Goal: Information Seeking & Learning: Learn about a topic

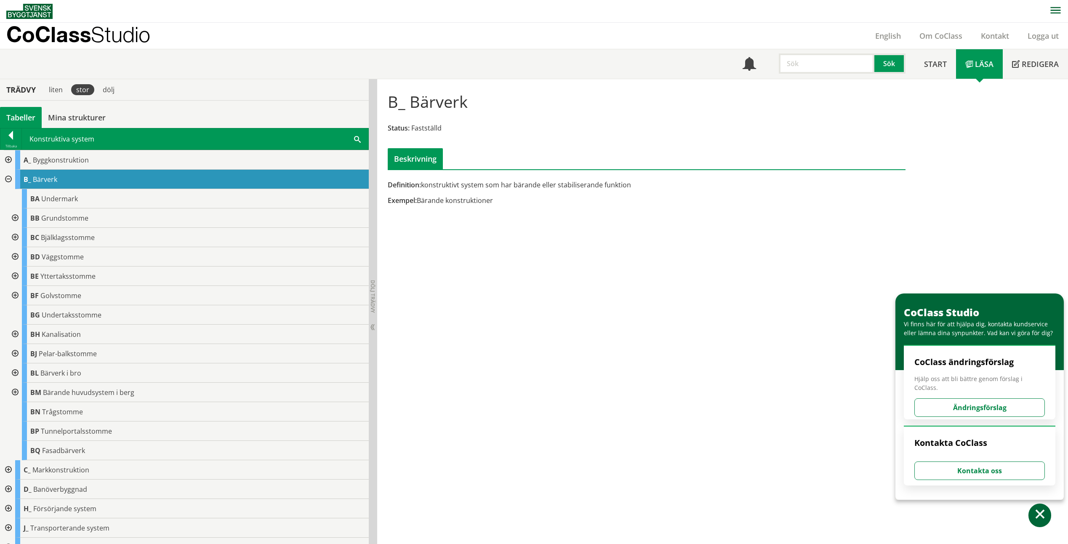
click at [10, 180] on div at bounding box center [7, 179] width 15 height 19
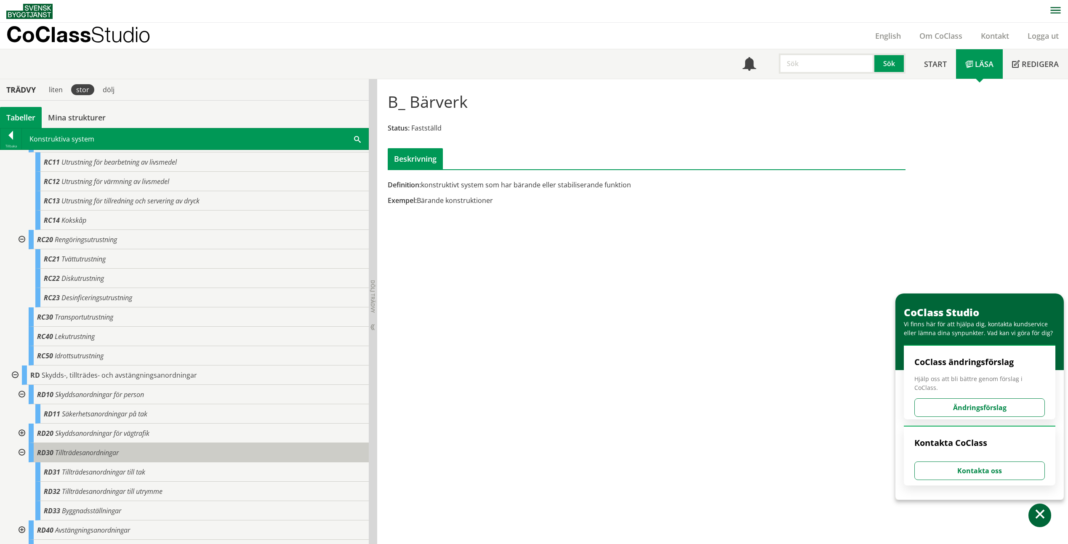
scroll to position [463, 0]
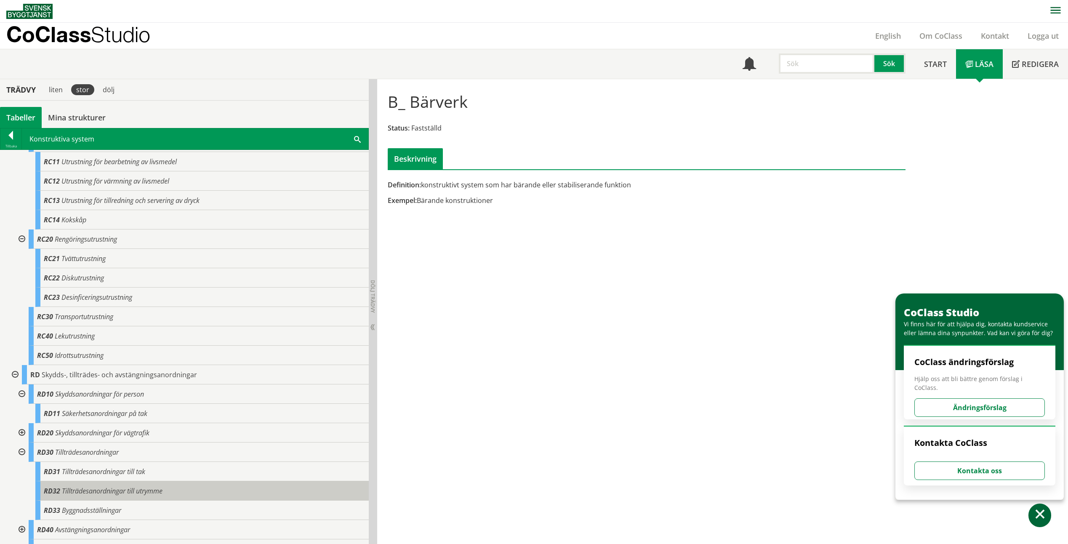
click at [131, 492] on span "Tillträdesanordningar till utrymme" at bounding box center [112, 490] width 101 height 9
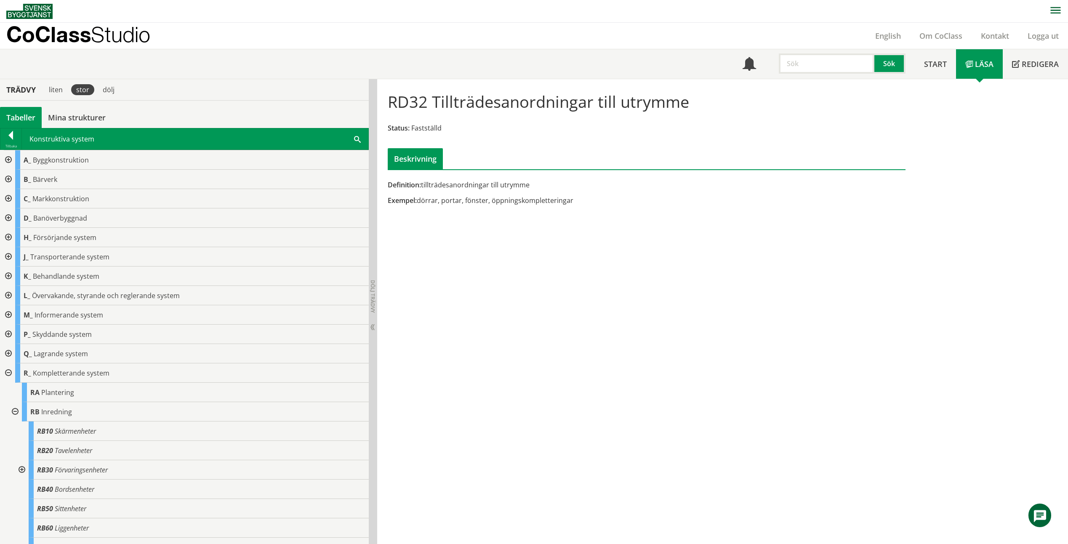
click at [8, 160] on div at bounding box center [7, 159] width 15 height 19
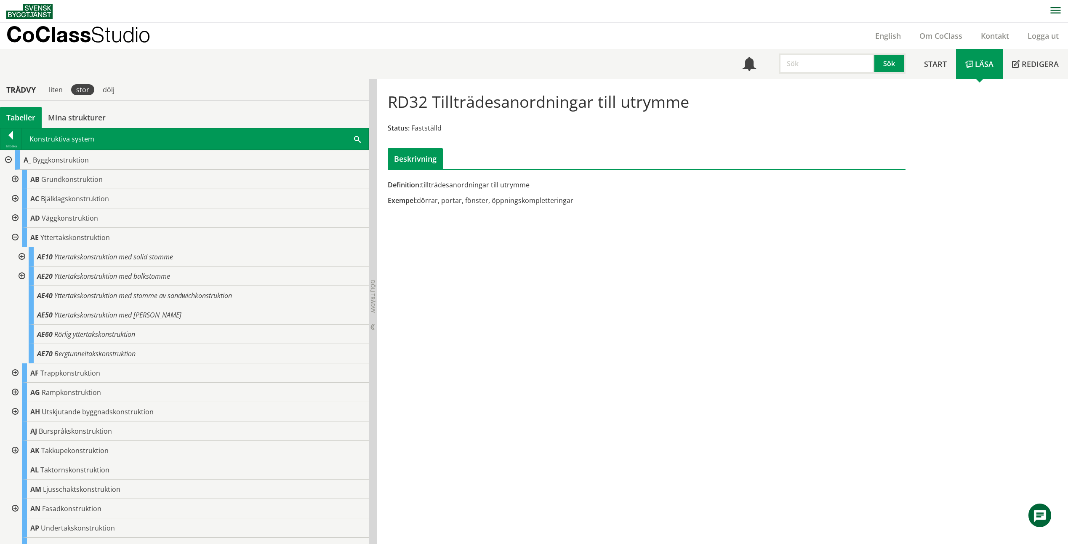
click at [15, 218] on div at bounding box center [14, 217] width 15 height 19
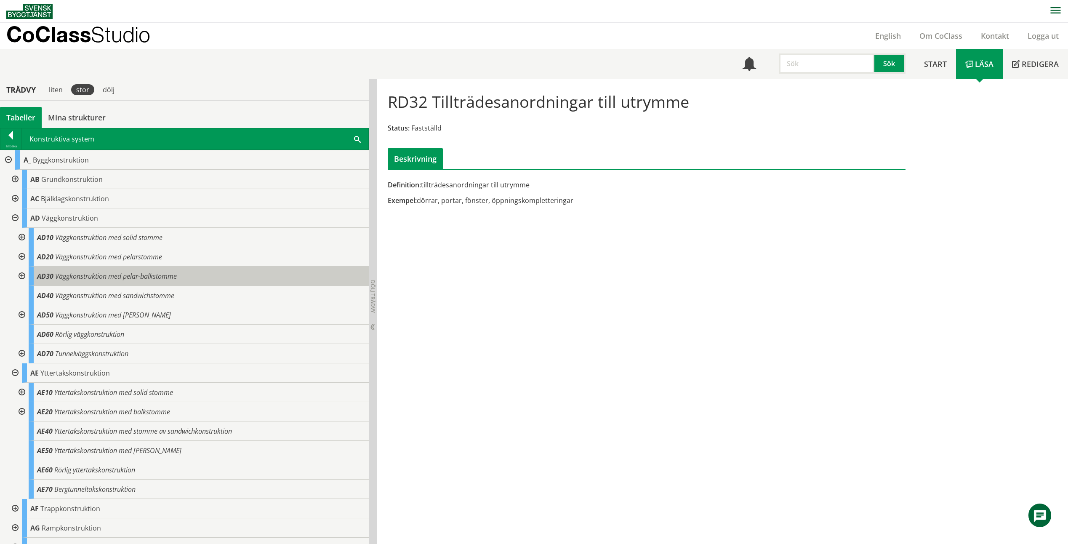
click at [75, 279] on span "Väggkonstruktion med pelar-balkstomme" at bounding box center [116, 276] width 122 height 9
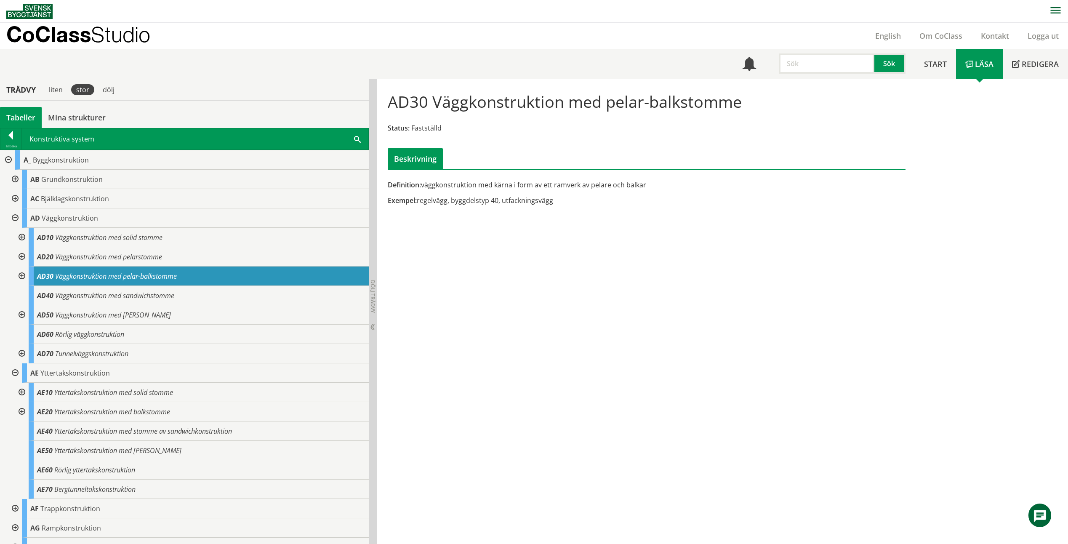
click at [21, 279] on div at bounding box center [20, 275] width 15 height 19
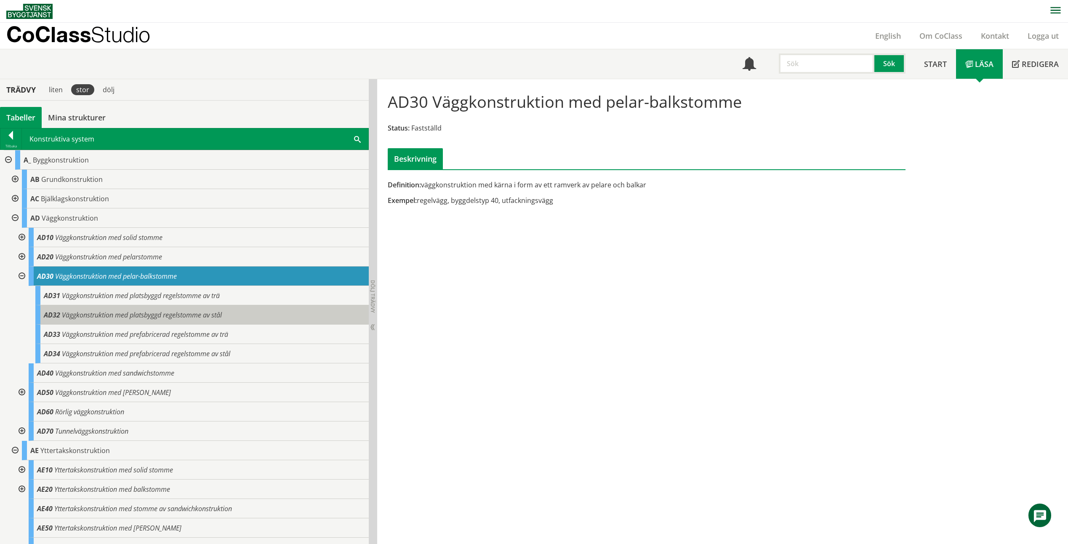
click at [115, 313] on span "Väggkonstruktion med platsbyggd regelstomme av stål" at bounding box center [142, 314] width 160 height 9
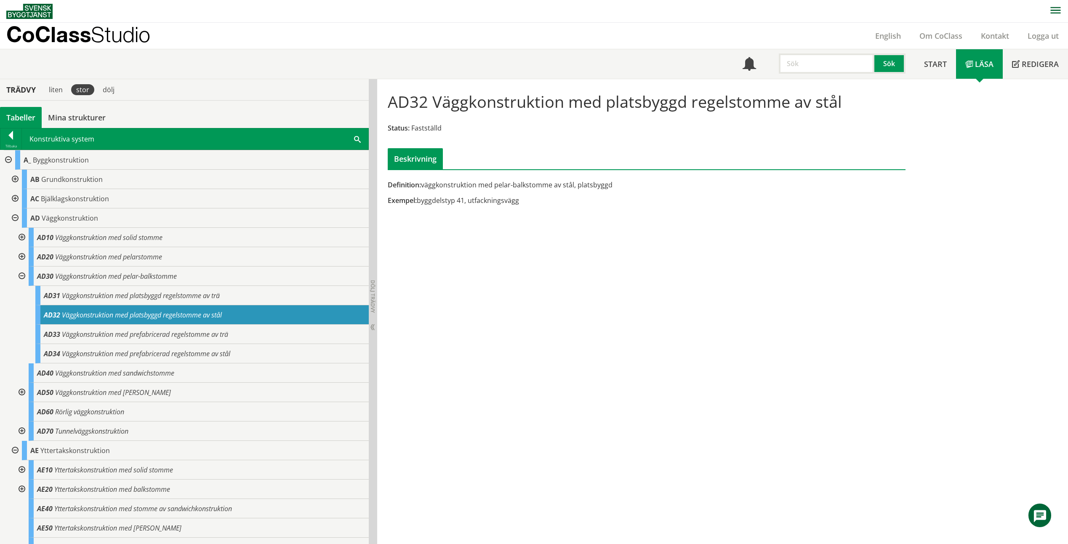
click at [19, 256] on div at bounding box center [20, 256] width 15 height 19
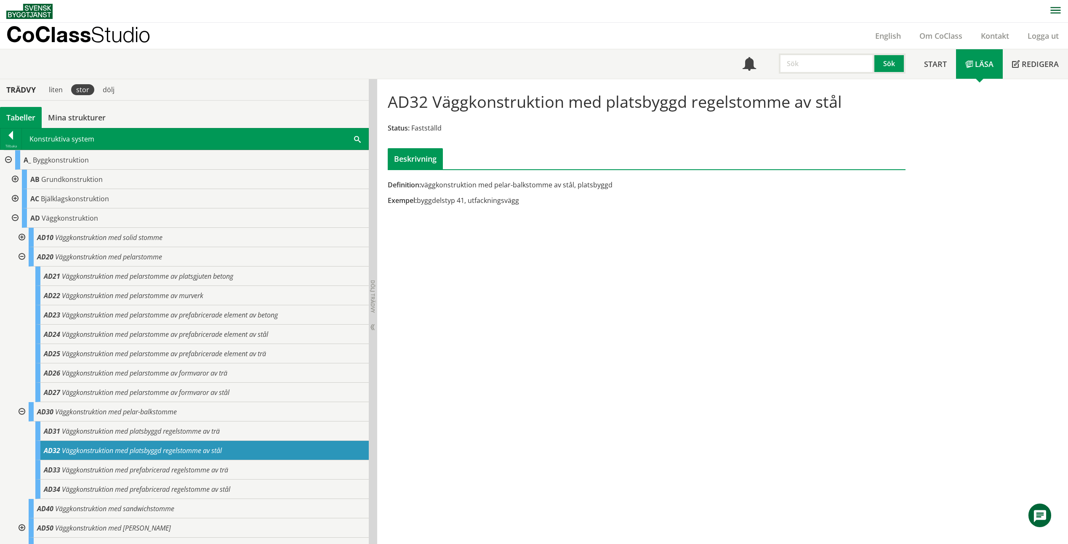
click at [20, 255] on div at bounding box center [20, 256] width 15 height 19
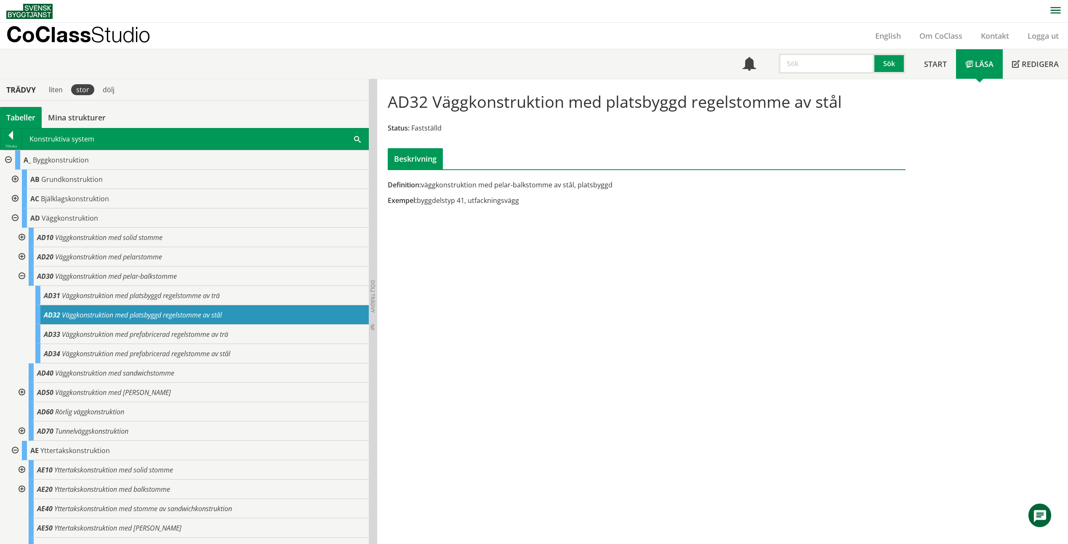
drag, startPoint x: 621, startPoint y: 251, endPoint x: 613, endPoint y: 247, distance: 9.4
click at [613, 247] on div "AD32 Väggkonstruktion med platsbyggd regelstomme av stål Status: Fastställd Bes…" at bounding box center [722, 311] width 691 height 465
click at [24, 240] on div at bounding box center [20, 237] width 15 height 19
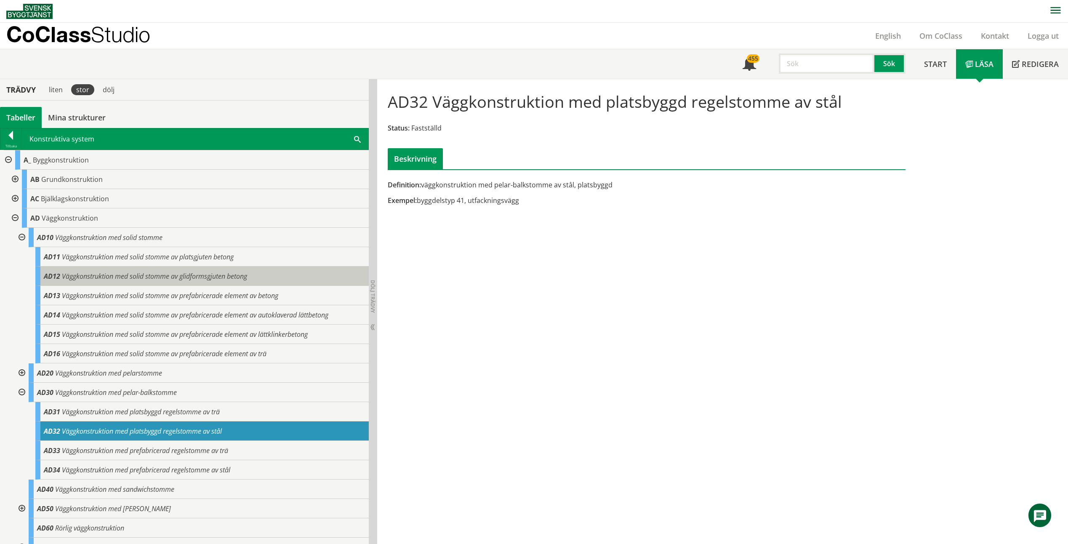
click at [48, 274] on span "AD12" at bounding box center [52, 276] width 16 height 9
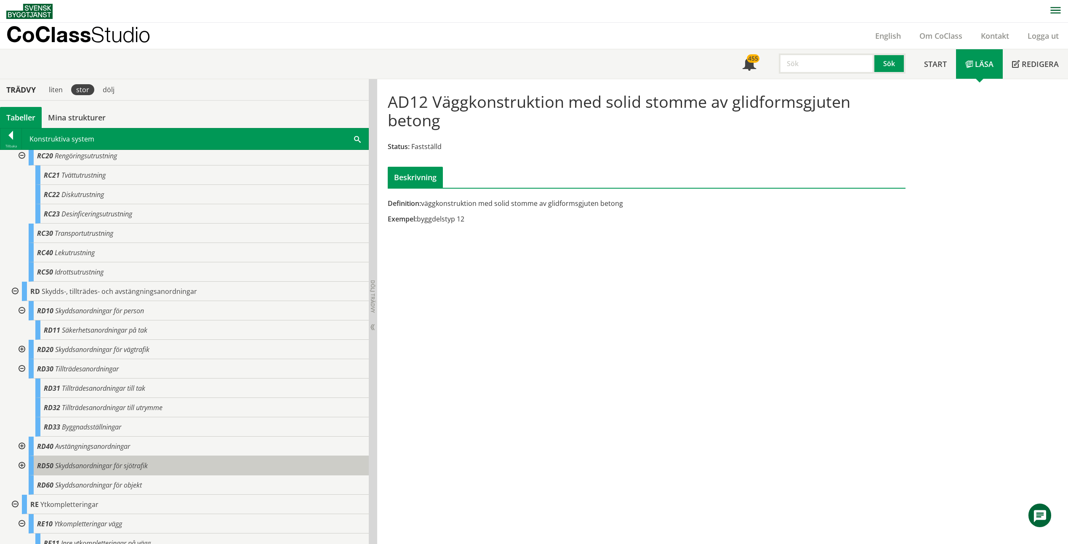
scroll to position [1369, 0]
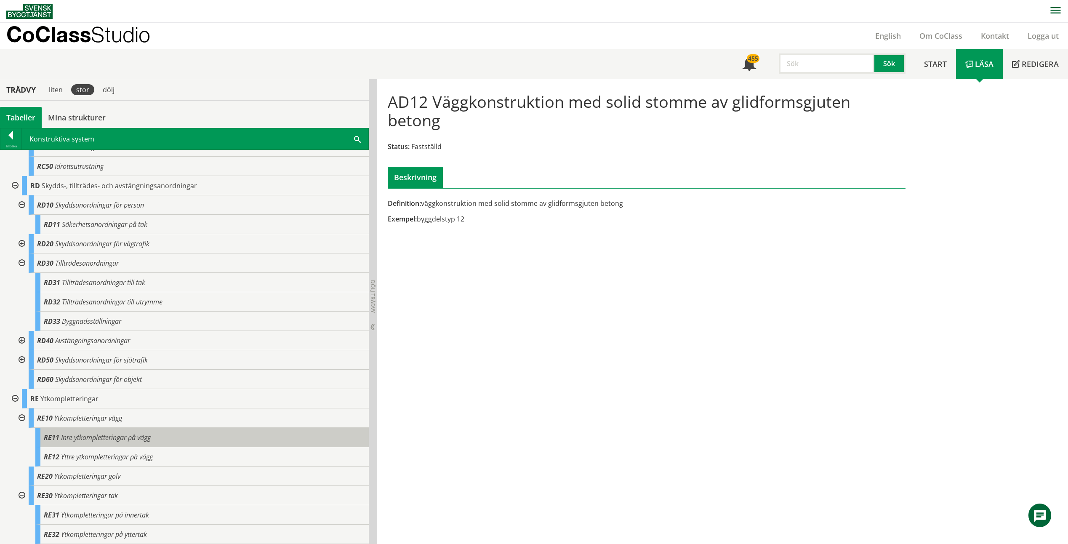
click at [145, 437] on span "Inre ytkompletteringar på vägg" at bounding box center [106, 437] width 90 height 9
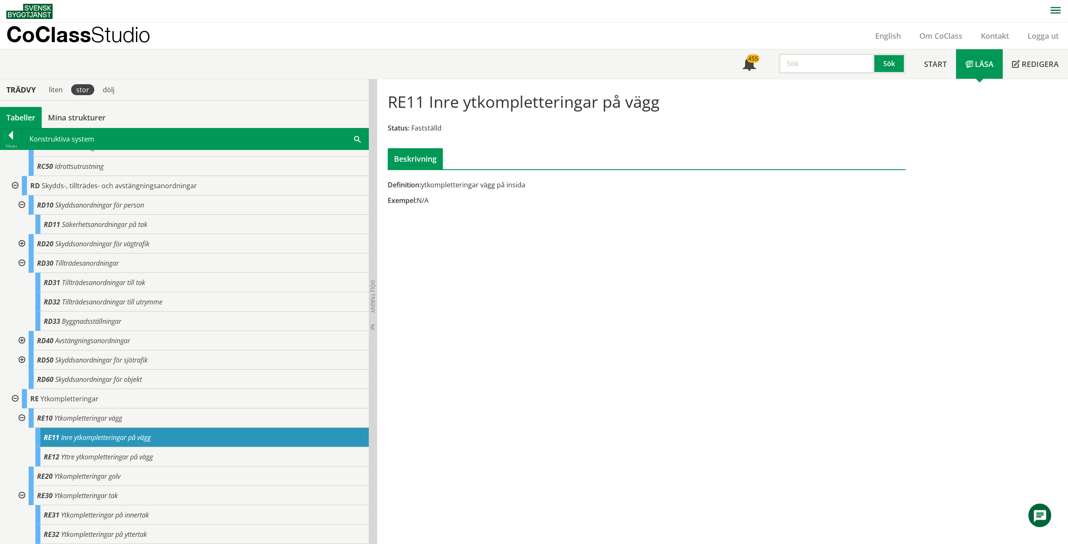
click at [677, 408] on div "RE11 Inre ytkompletteringar på vägg Status: Fastställd Beskrivning Definition: …" at bounding box center [722, 311] width 691 height 465
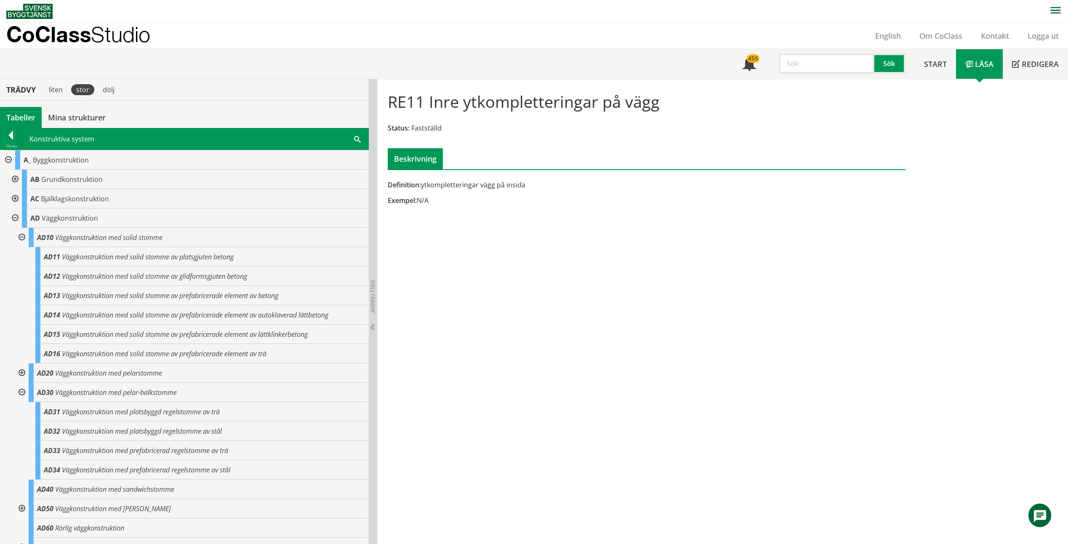
click at [22, 373] on div at bounding box center [20, 372] width 15 height 19
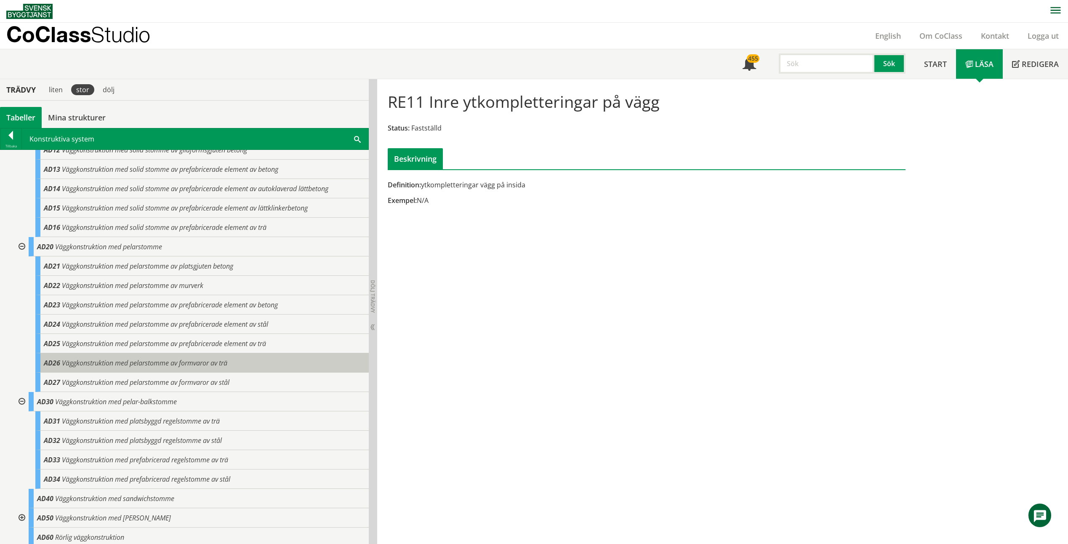
scroll to position [168, 0]
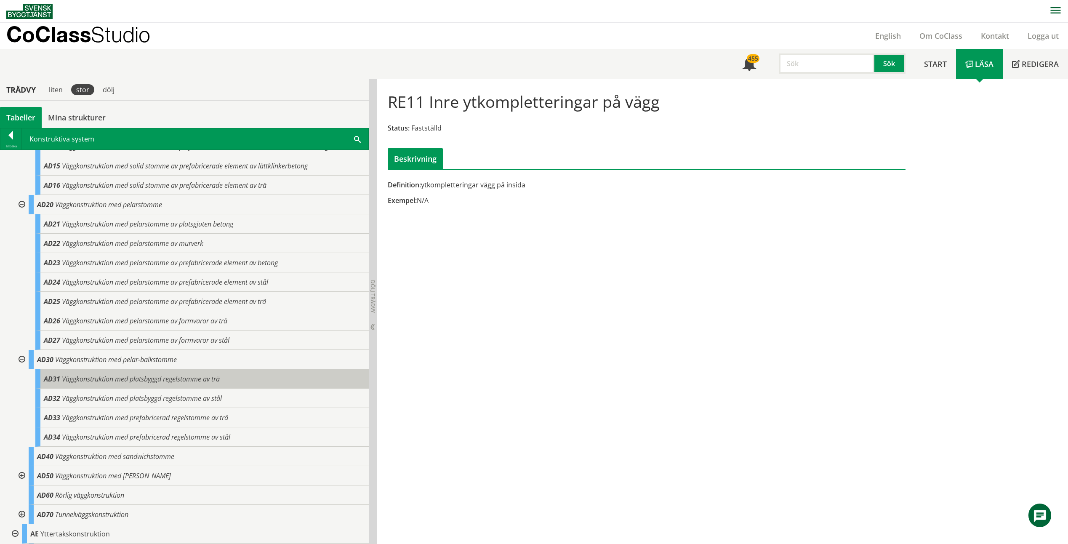
click at [234, 375] on div "AD31 Väggkonstruktion med platsbyggd regelstomme av trä" at bounding box center [201, 378] width 333 height 19
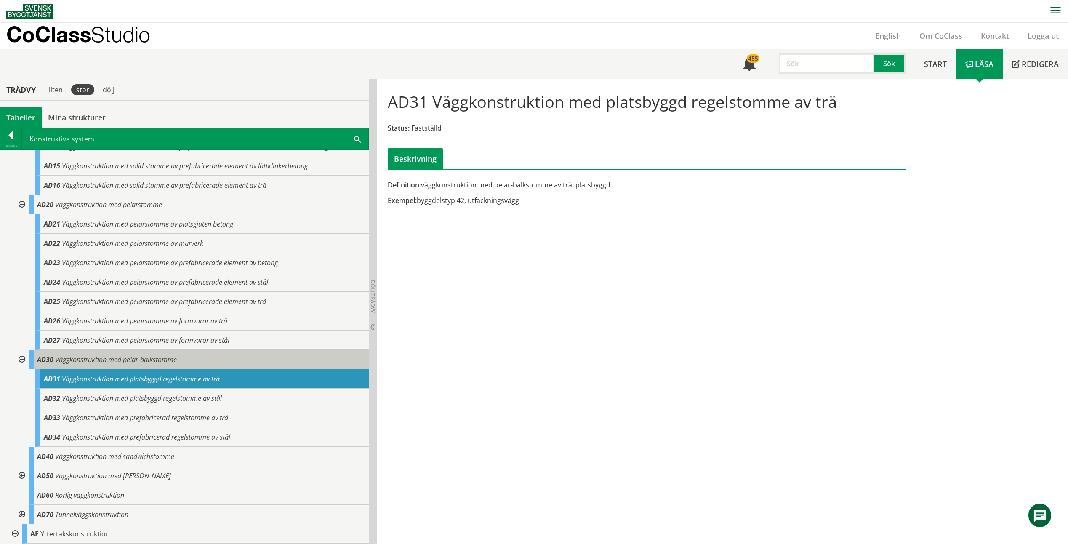
scroll to position [210, 0]
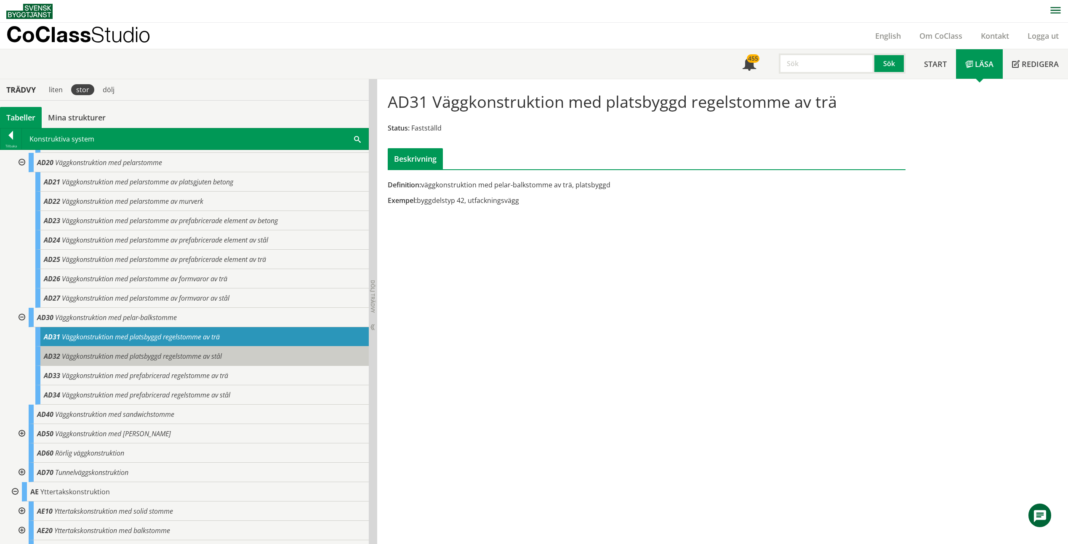
click at [260, 362] on div "AD32 Väggkonstruktion med platsbyggd regelstomme av stål" at bounding box center [201, 355] width 333 height 19
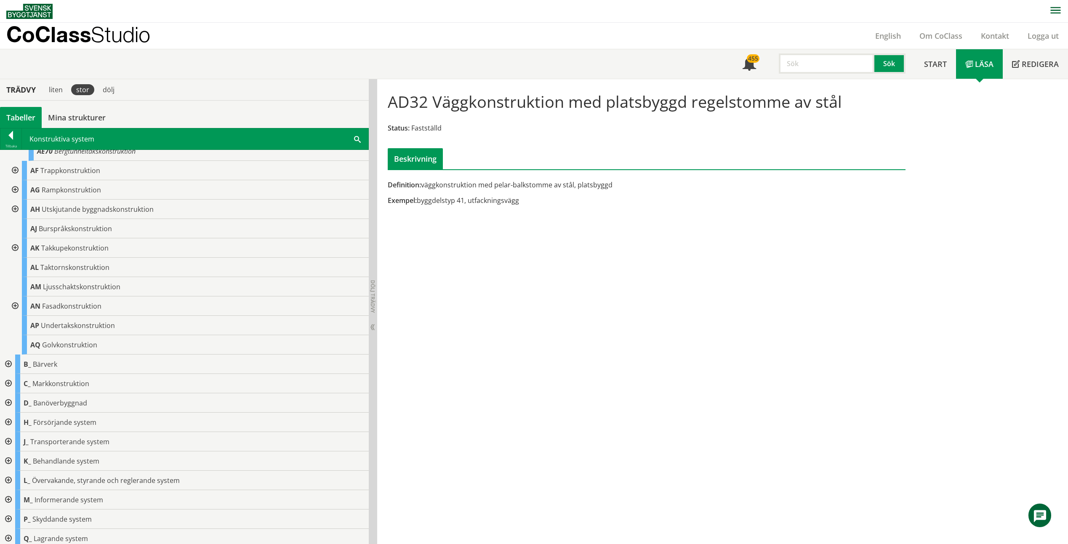
scroll to position [674, 0]
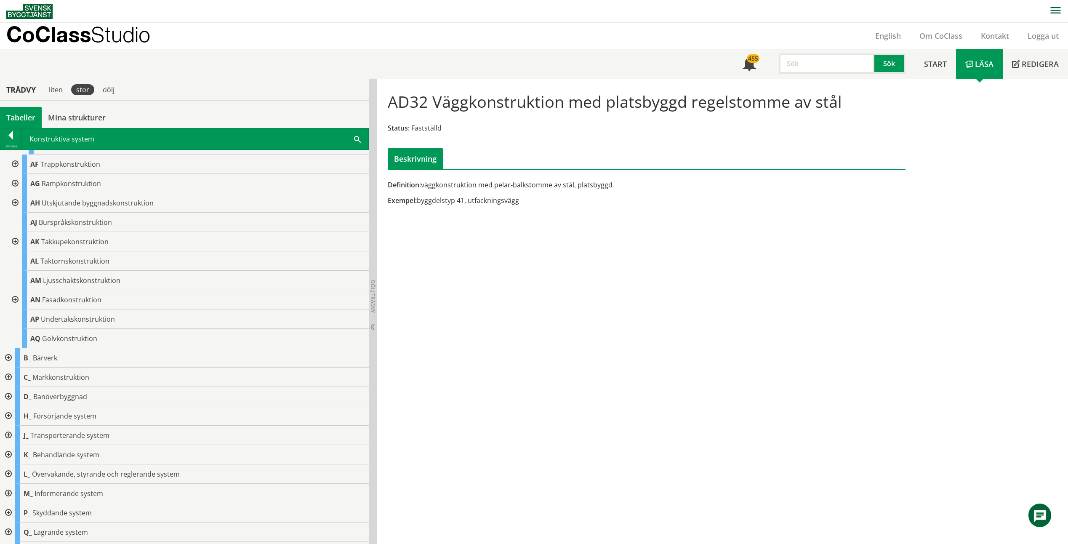
click at [10, 360] on div at bounding box center [7, 357] width 15 height 19
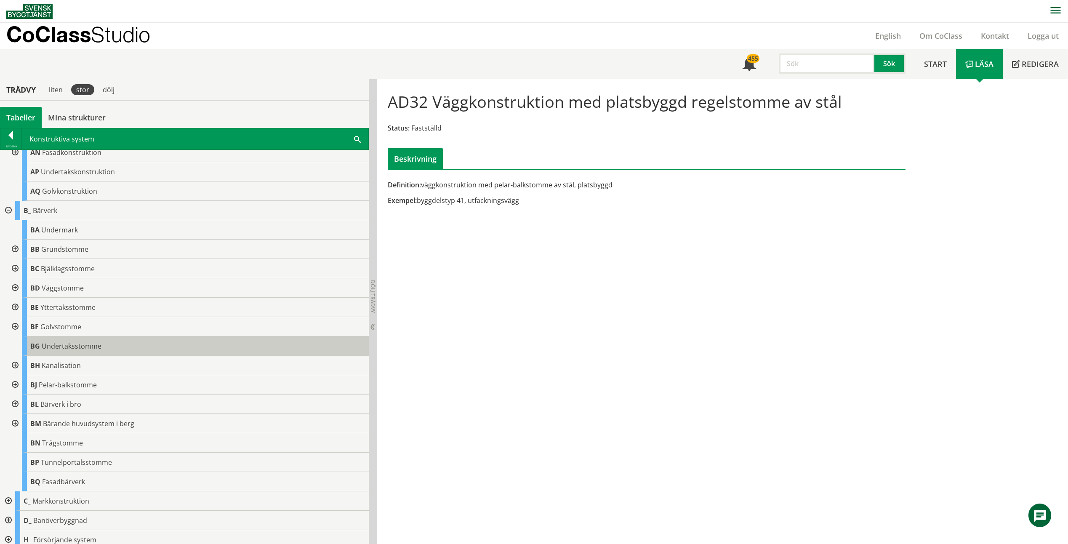
scroll to position [842, 0]
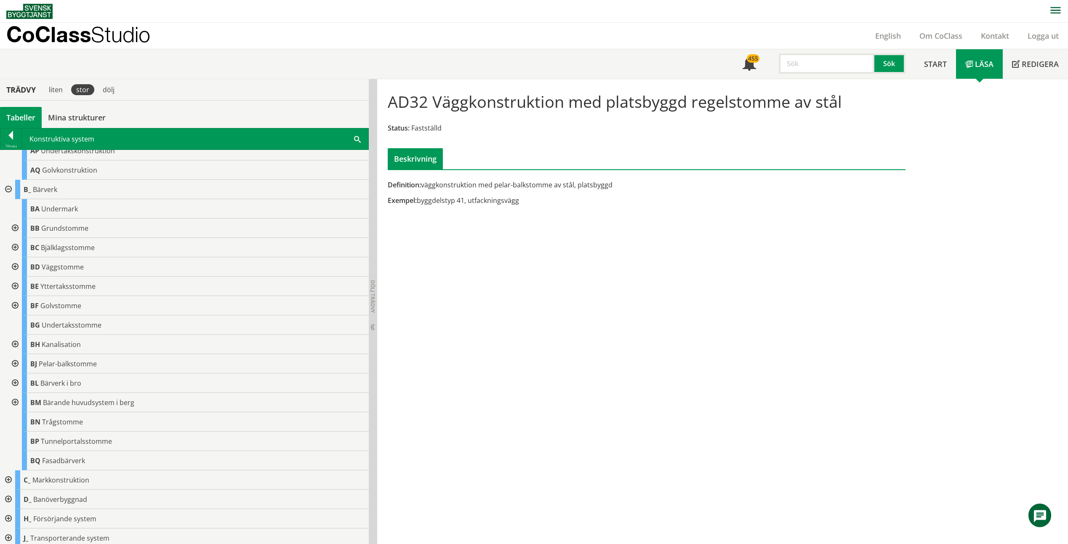
click at [11, 362] on div at bounding box center [14, 363] width 15 height 19
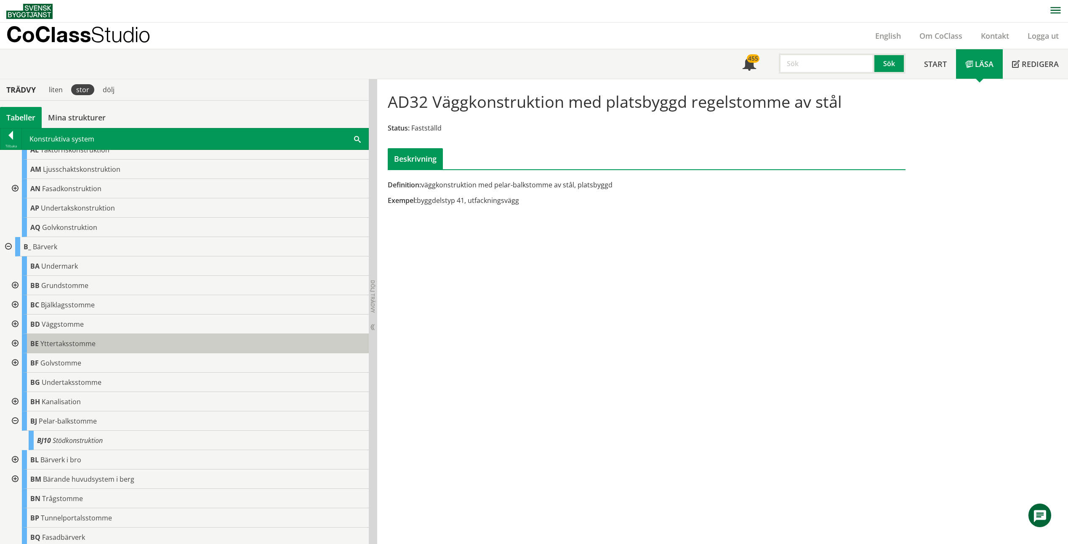
scroll to position [758, 0]
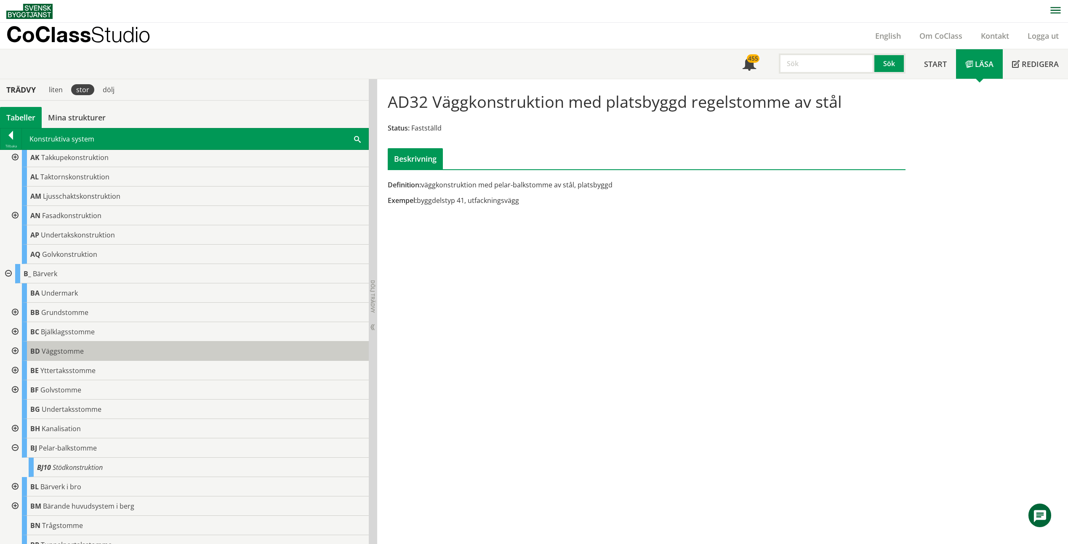
click at [155, 353] on div "BD Väggstomme" at bounding box center [195, 350] width 347 height 19
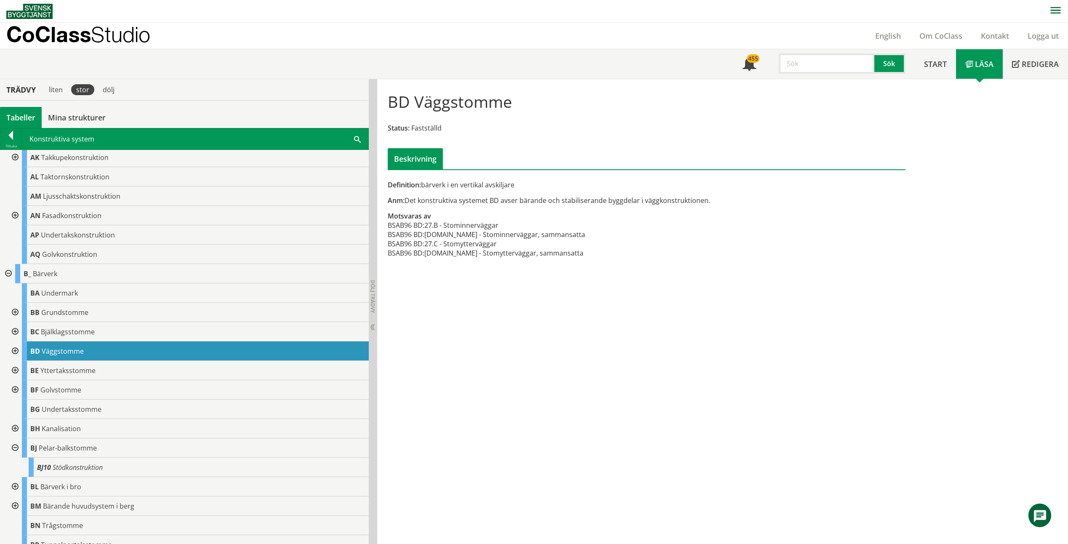
click at [18, 351] on div at bounding box center [14, 350] width 15 height 19
click at [20, 389] on div at bounding box center [20, 389] width 15 height 19
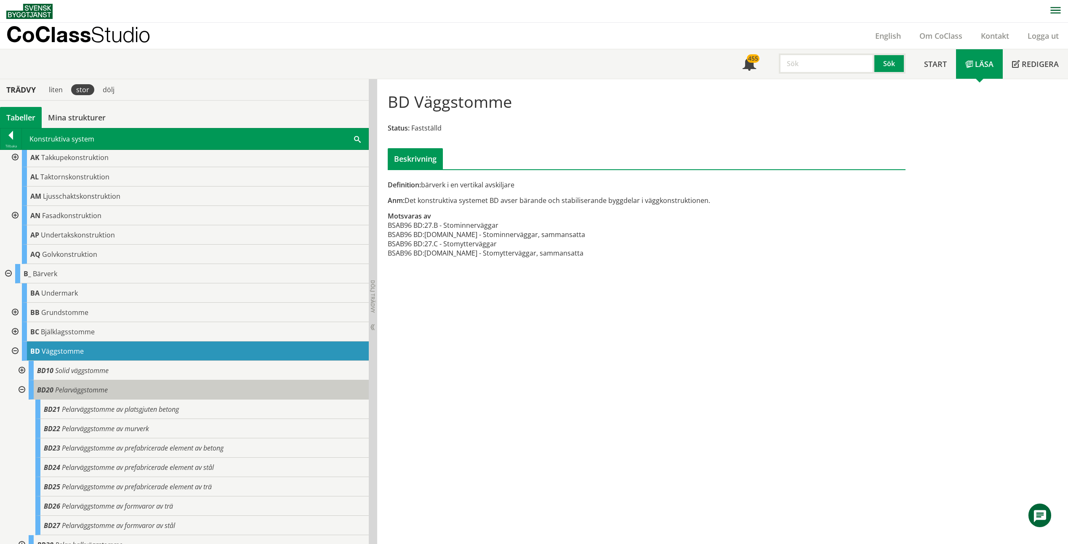
scroll to position [800, 0]
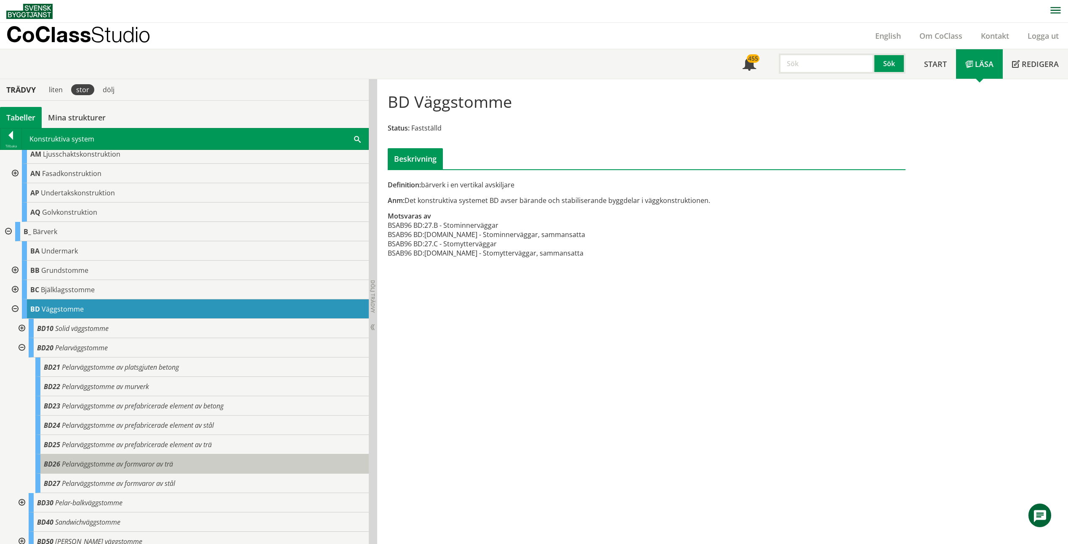
click at [209, 463] on div "BD26 Pelarväggstomme av formvaror av trä" at bounding box center [201, 463] width 333 height 19
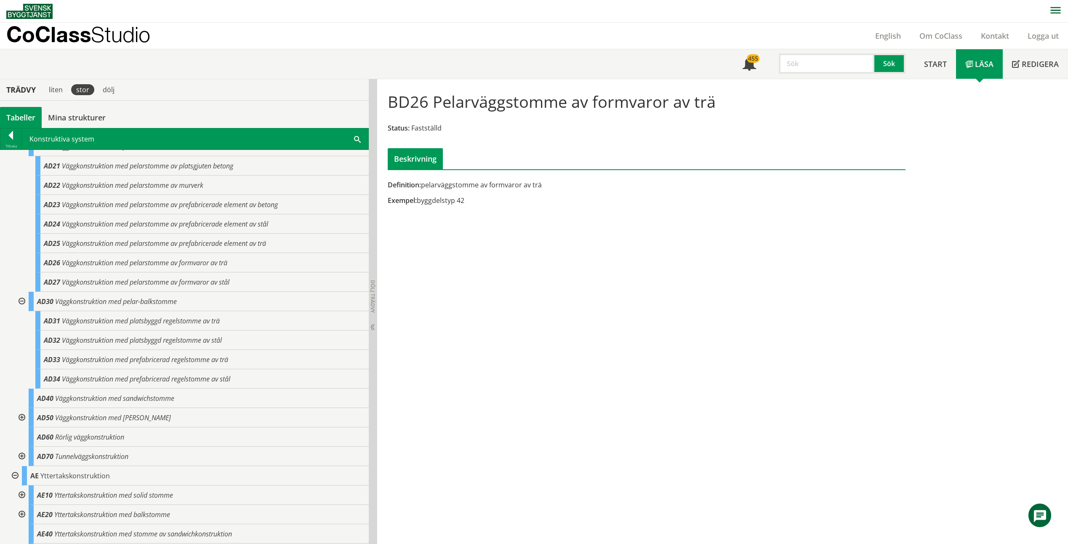
scroll to position [210, 0]
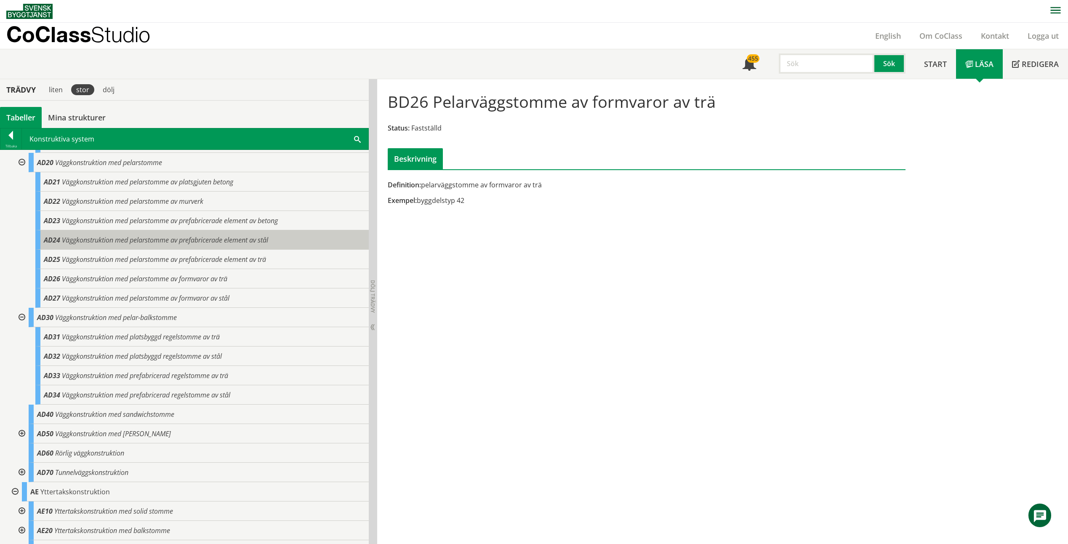
click at [246, 239] on span "Väggkonstruktion med pelarstomme av prefabricerade element av stål" at bounding box center [165, 239] width 206 height 9
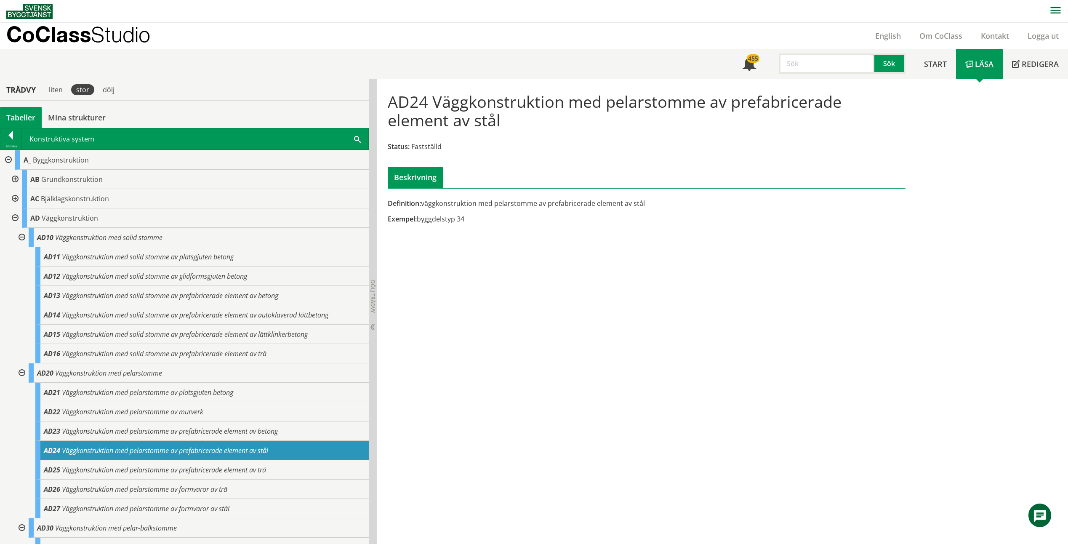
click at [19, 236] on div at bounding box center [20, 237] width 15 height 19
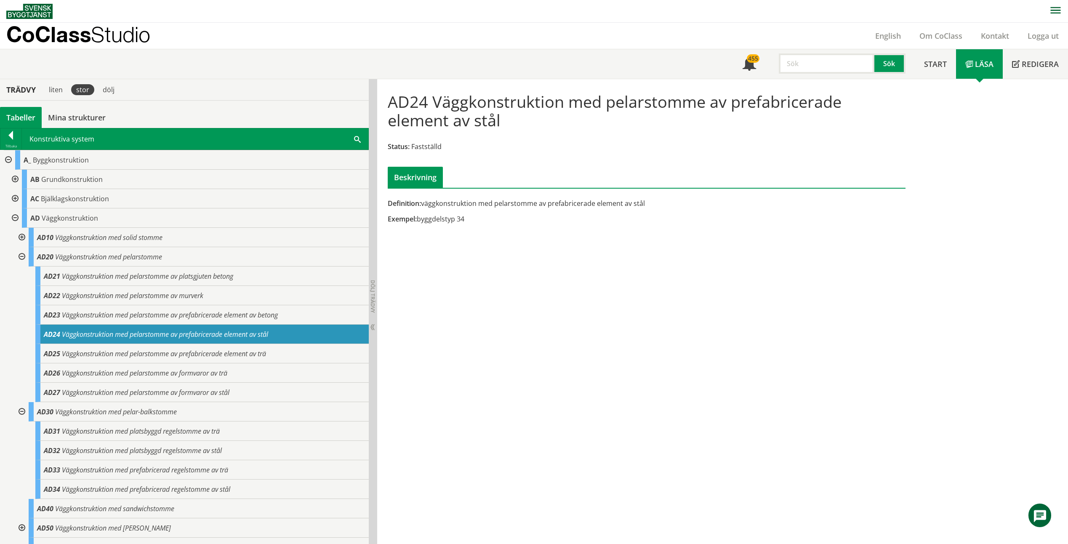
click at [24, 258] on div at bounding box center [20, 256] width 15 height 19
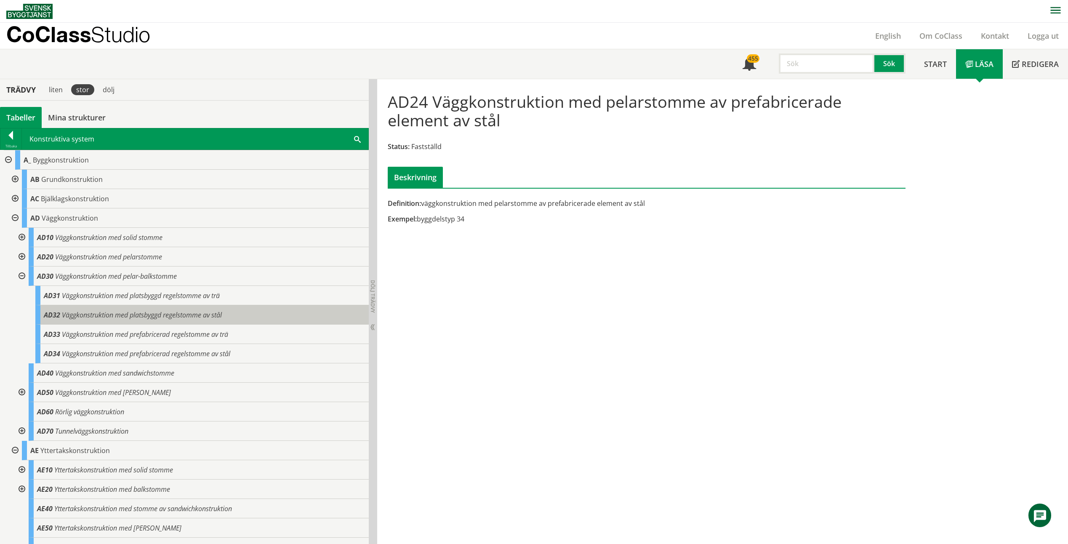
click at [237, 317] on div "AD32 Väggkonstruktion med platsbyggd regelstomme av stål" at bounding box center [201, 314] width 333 height 19
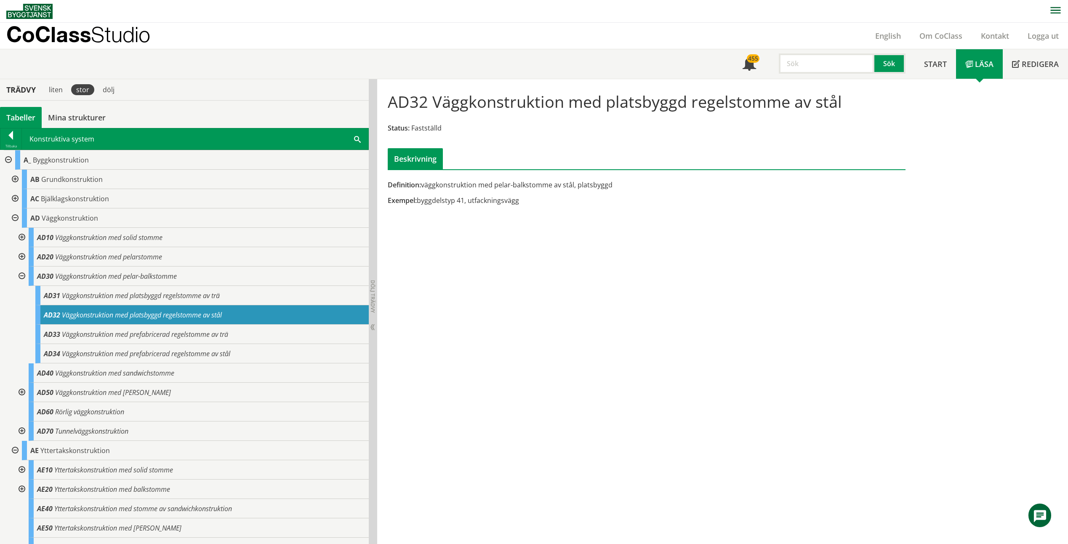
click at [16, 180] on div at bounding box center [14, 179] width 15 height 19
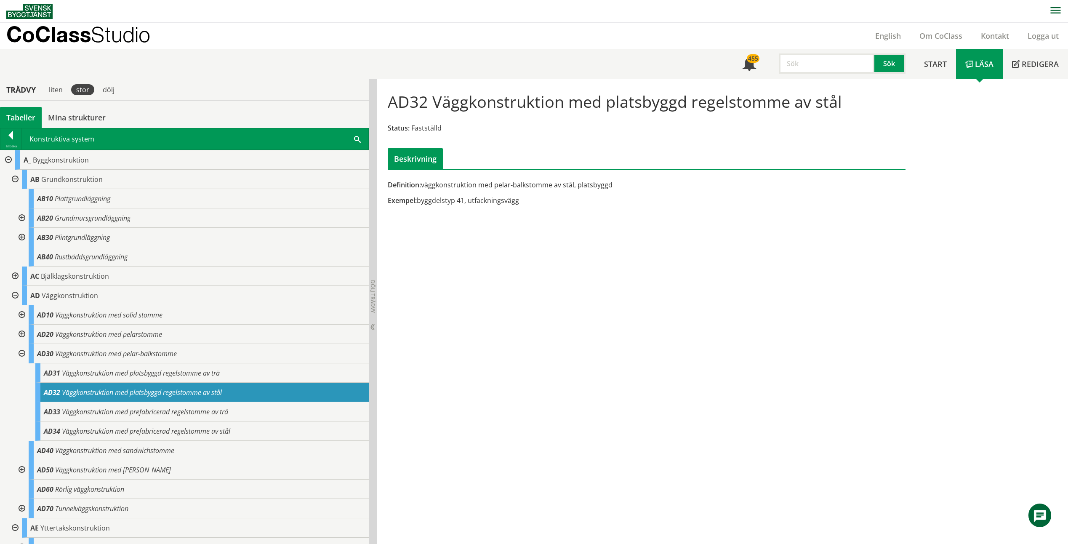
click at [16, 180] on div at bounding box center [14, 179] width 15 height 19
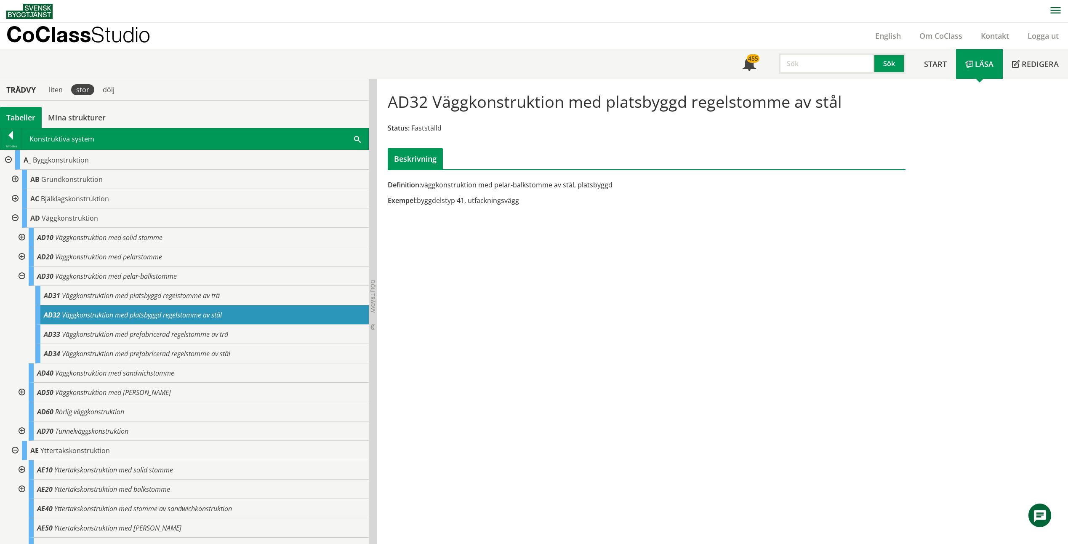
click at [17, 199] on div at bounding box center [14, 198] width 15 height 19
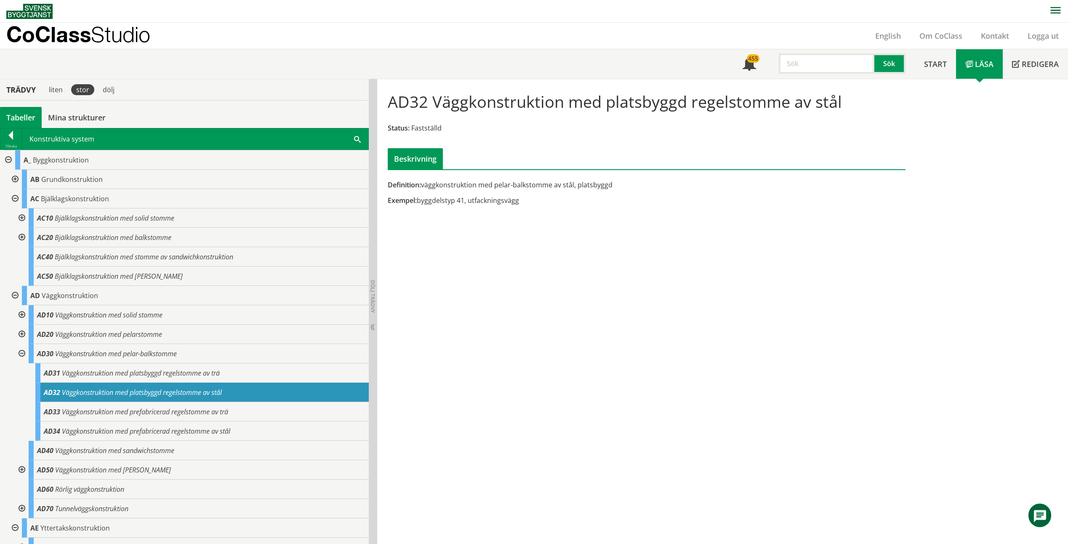
click at [22, 235] on div at bounding box center [20, 237] width 15 height 19
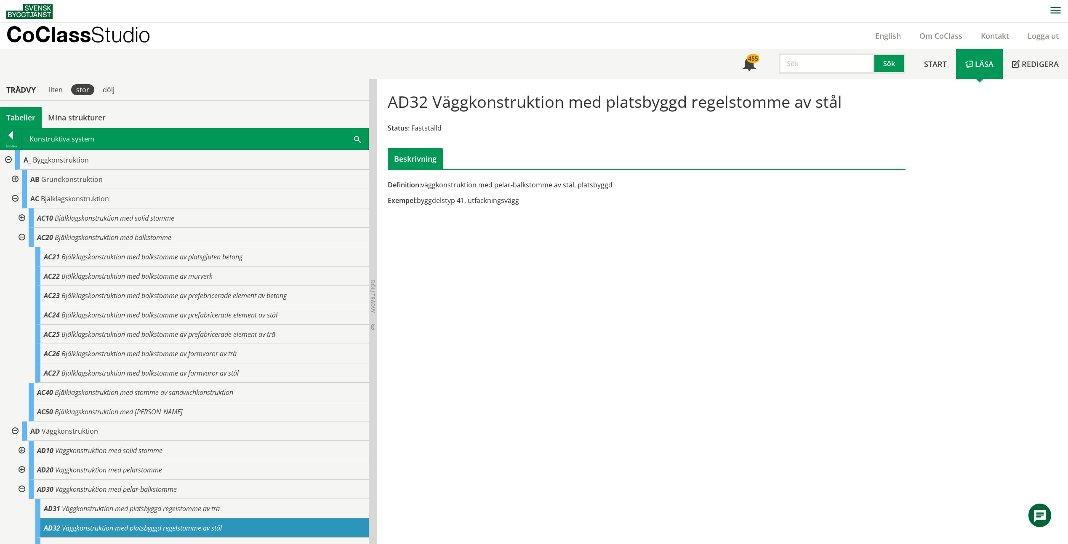
click at [22, 237] on div at bounding box center [20, 237] width 15 height 19
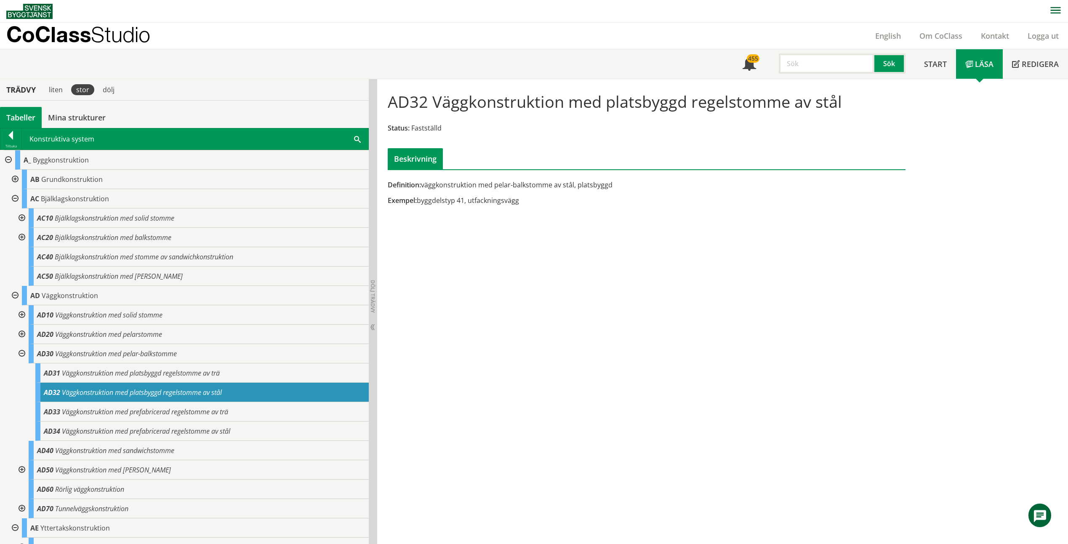
click at [22, 237] on div at bounding box center [20, 237] width 15 height 19
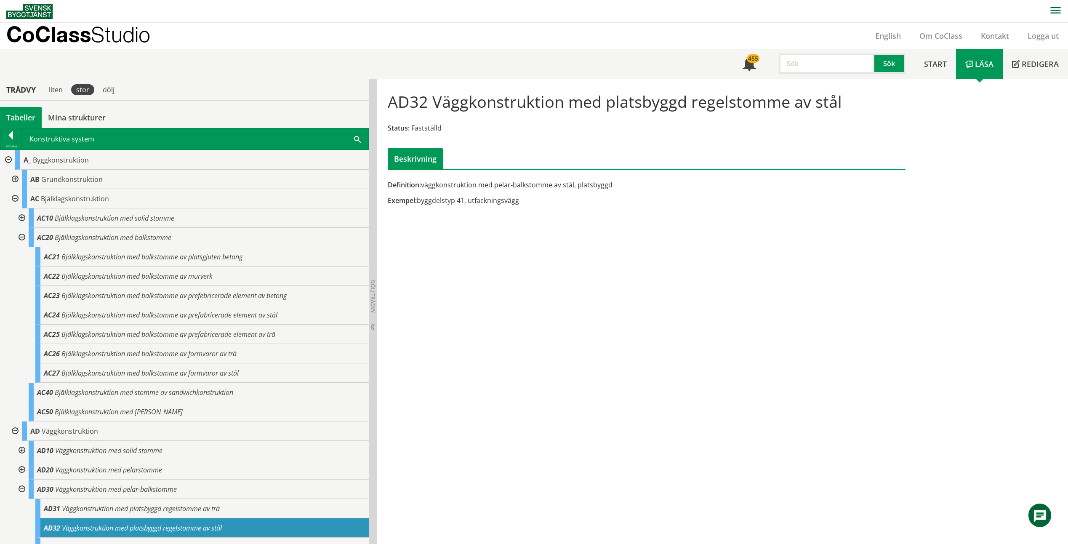
click at [22, 237] on div at bounding box center [20, 237] width 15 height 19
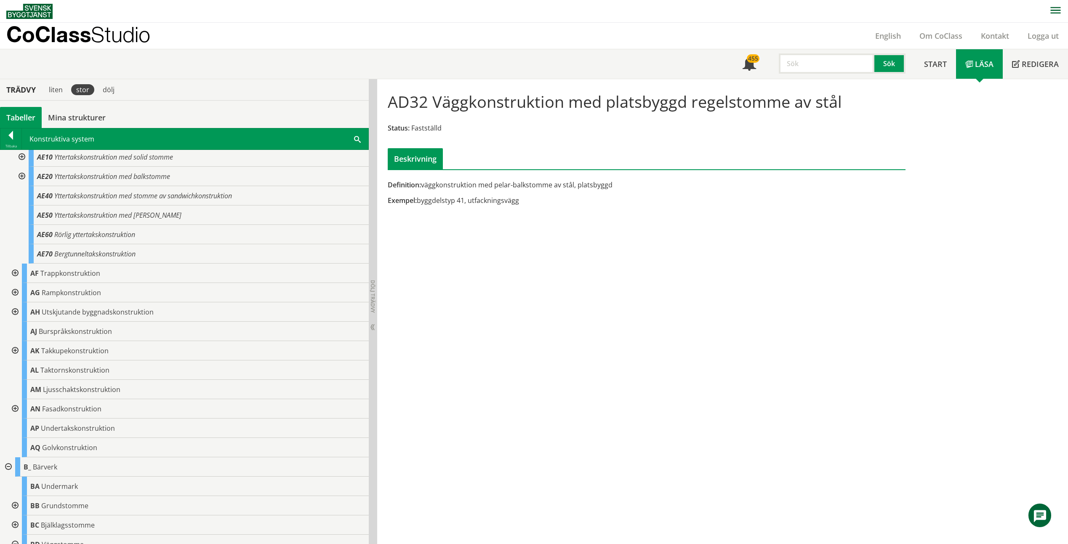
scroll to position [379, 0]
